Goal: Information Seeking & Learning: Learn about a topic

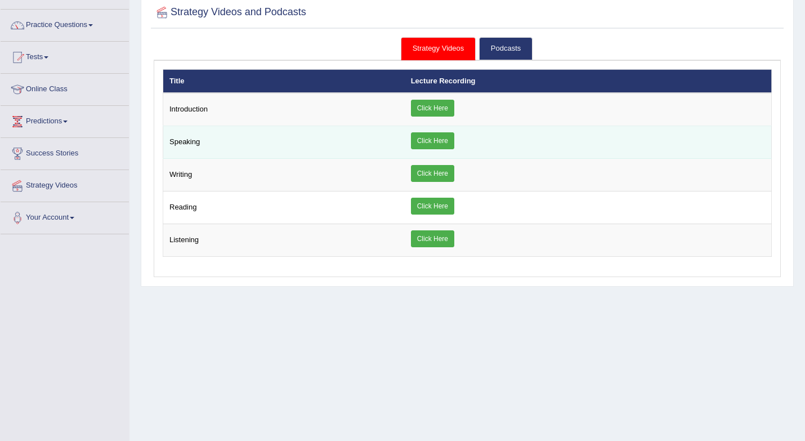
click at [440, 142] on link "Click Here" at bounding box center [432, 140] width 43 height 17
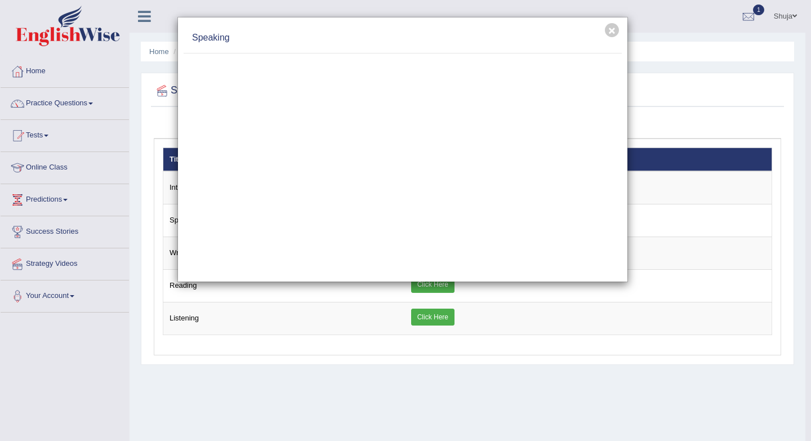
click at [71, 111] on div "× Speaking" at bounding box center [405, 220] width 811 height 441
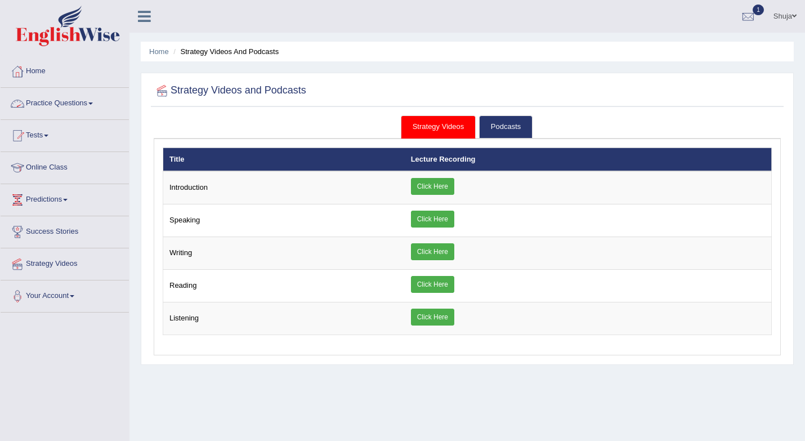
click at [71, 111] on link "Practice Questions" at bounding box center [65, 102] width 128 height 28
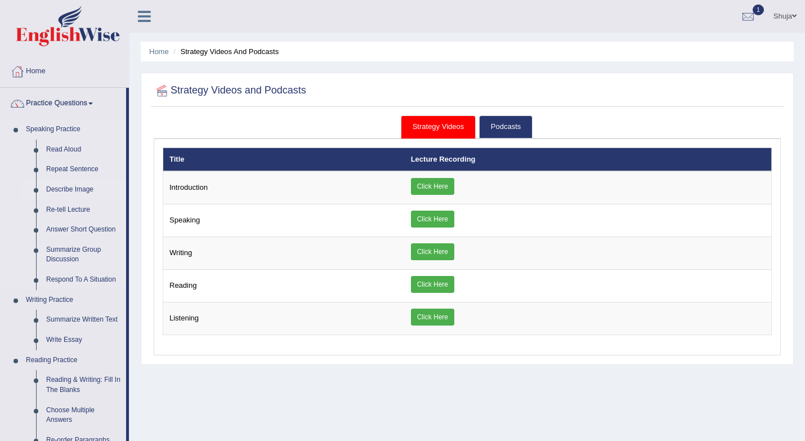
click at [81, 191] on link "Describe Image" at bounding box center [83, 190] width 85 height 20
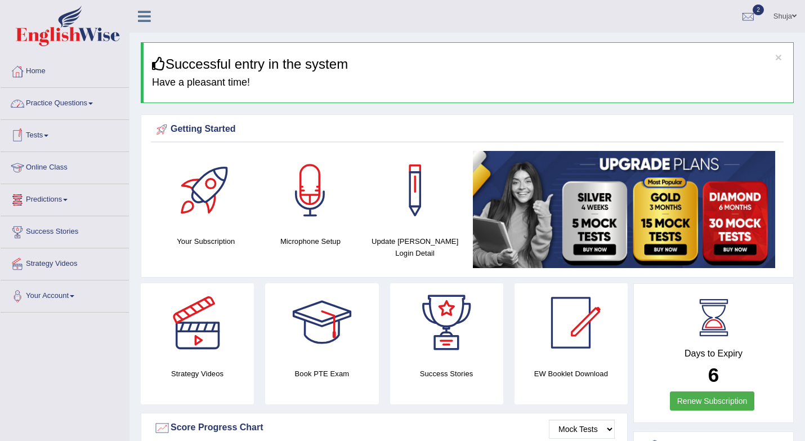
click at [69, 106] on link "Practice Questions" at bounding box center [65, 102] width 128 height 28
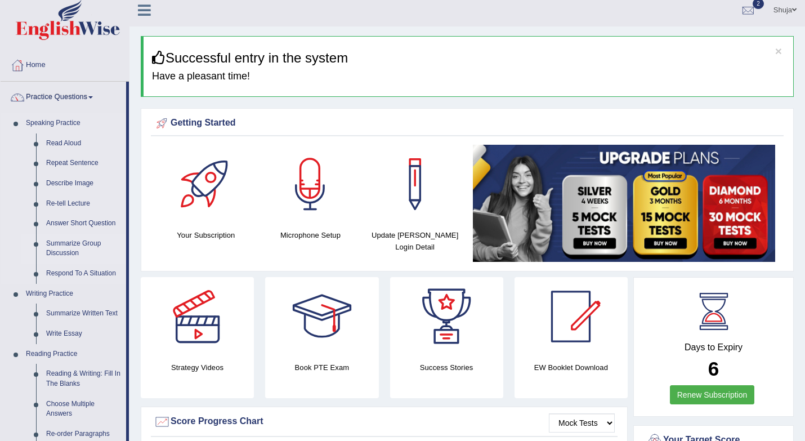
scroll to position [10, 0]
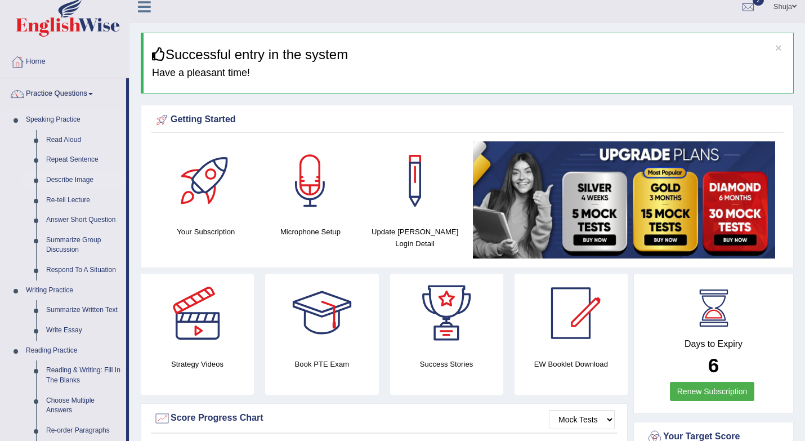
click at [80, 178] on link "Describe Image" at bounding box center [83, 180] width 85 height 20
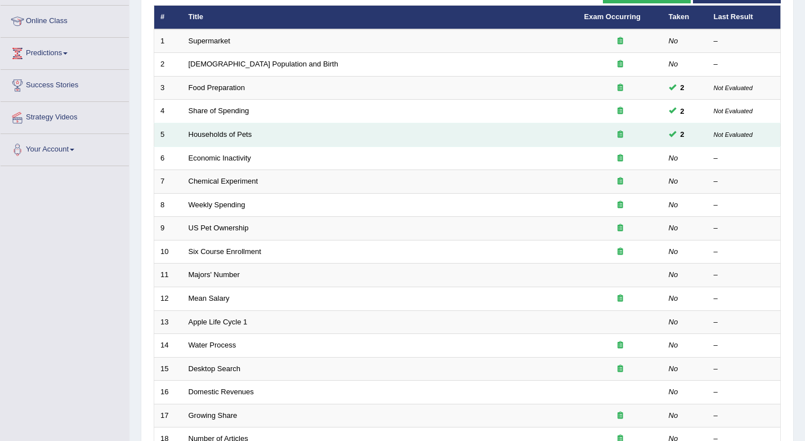
scroll to position [147, 0]
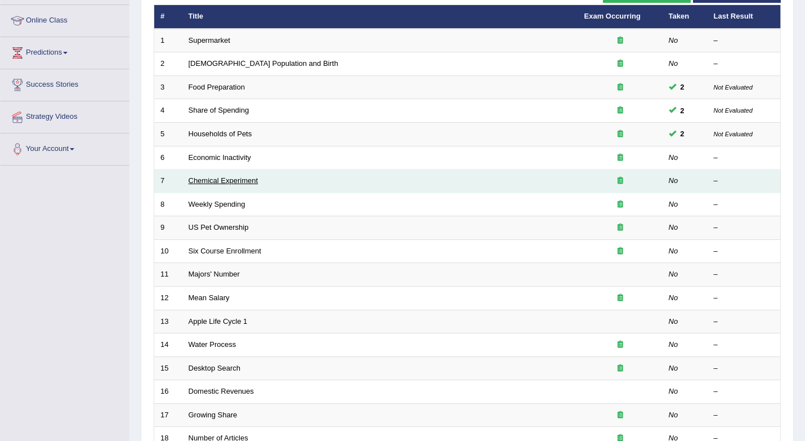
click at [220, 181] on link "Chemical Experiment" at bounding box center [224, 180] width 70 height 8
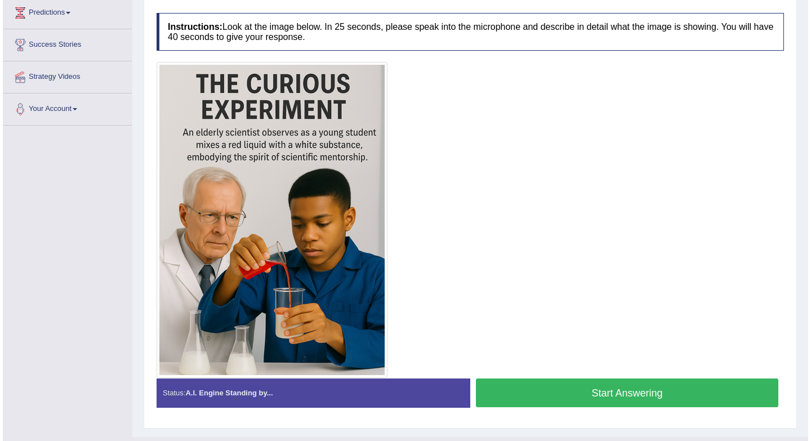
scroll to position [185, 0]
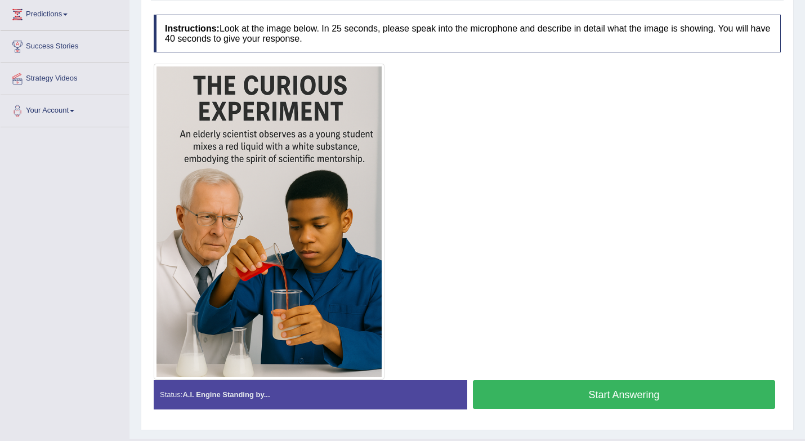
click at [543, 392] on button "Start Answering" at bounding box center [624, 394] width 302 height 29
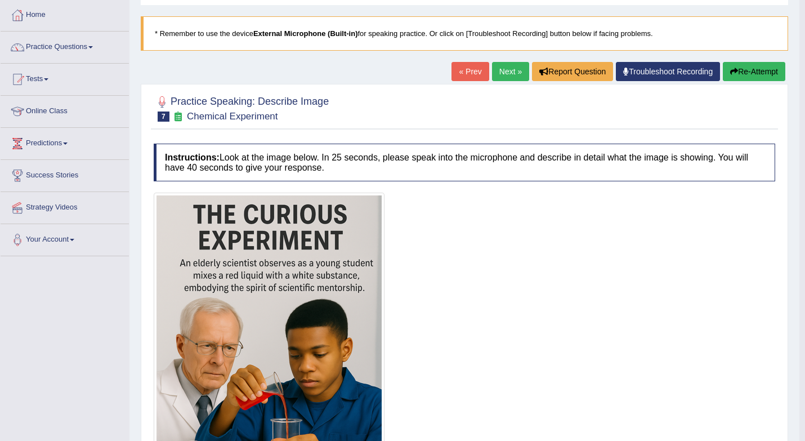
scroll to position [0, 0]
